Goal: Information Seeking & Learning: Compare options

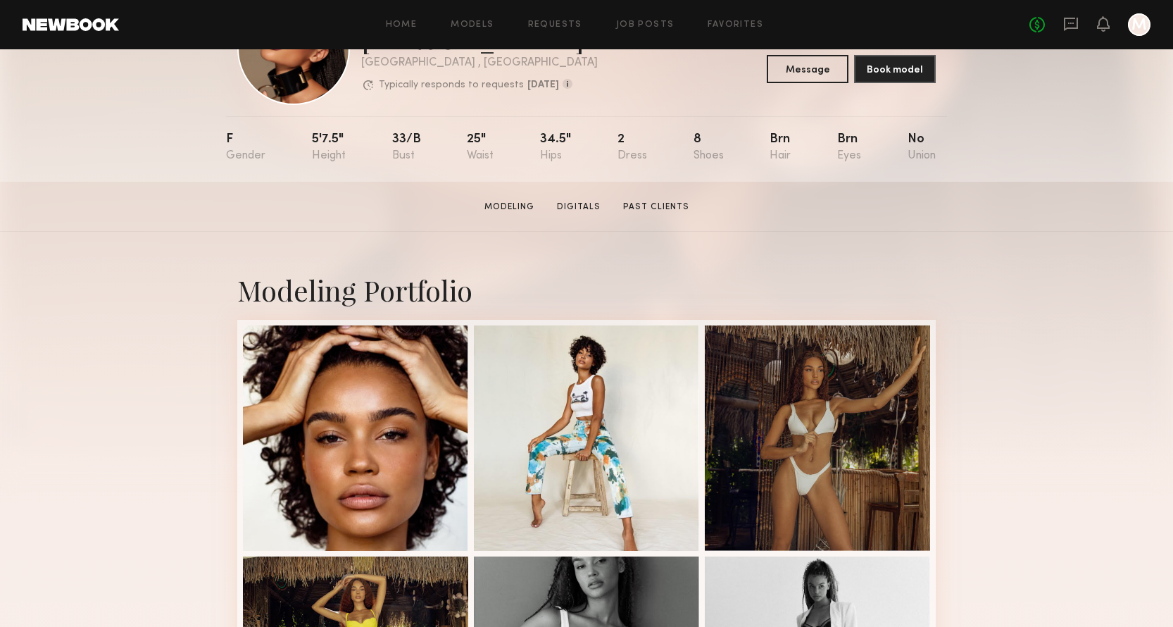
scroll to position [96, 0]
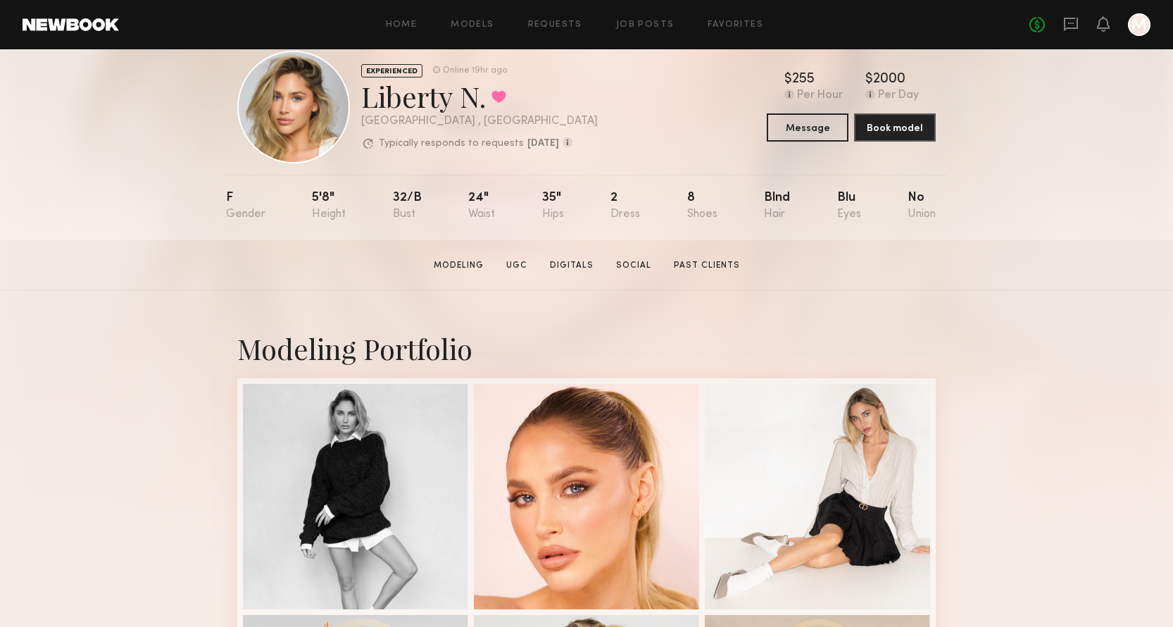
scroll to position [33, 0]
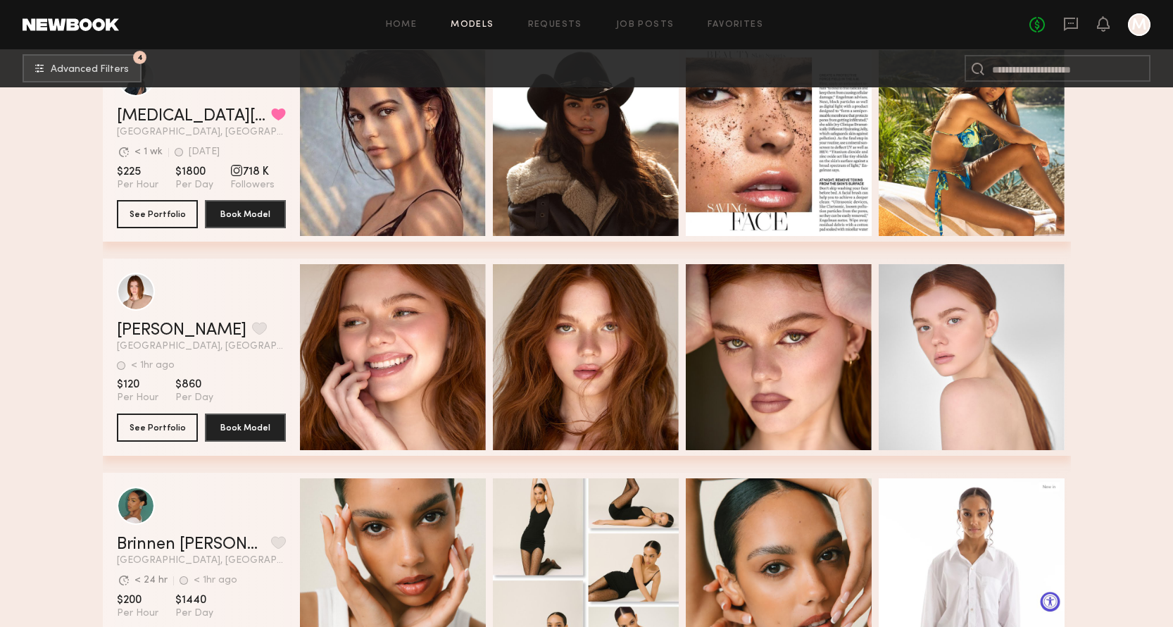
scroll to position [34543, 0]
